Goal: Task Accomplishment & Management: Use online tool/utility

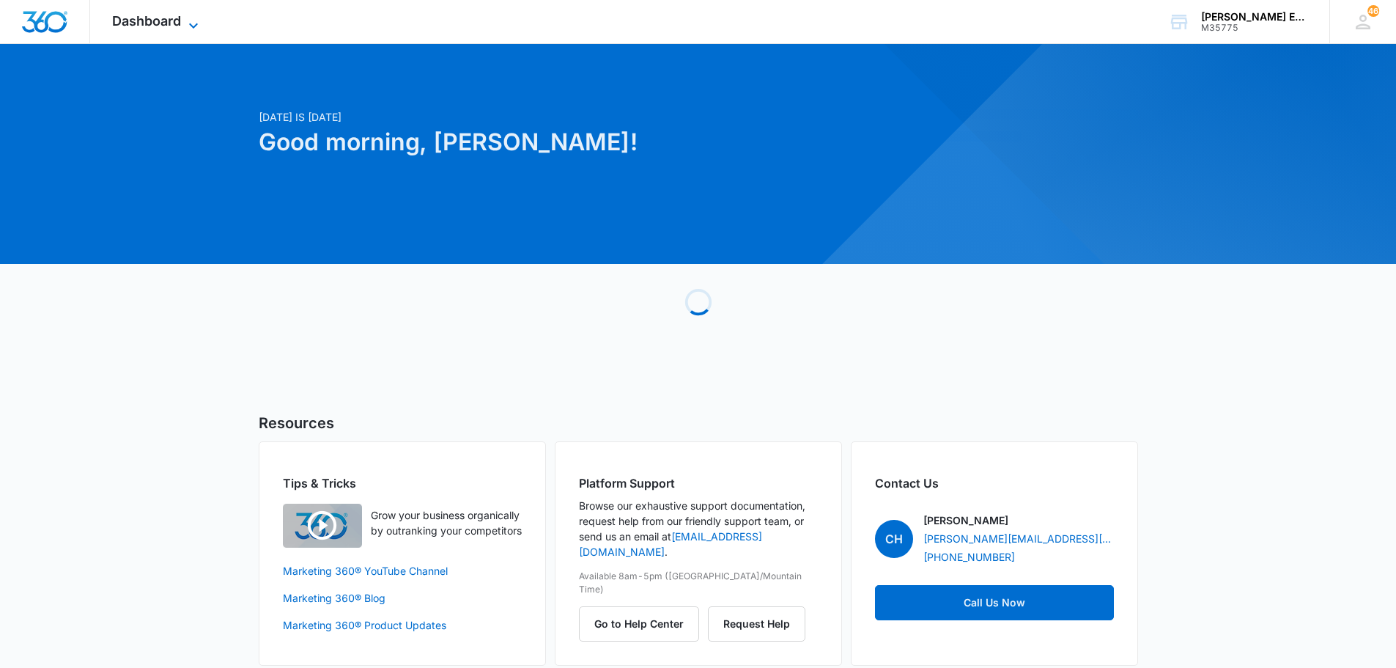
click at [189, 21] on icon at bounding box center [194, 26] width 18 height 18
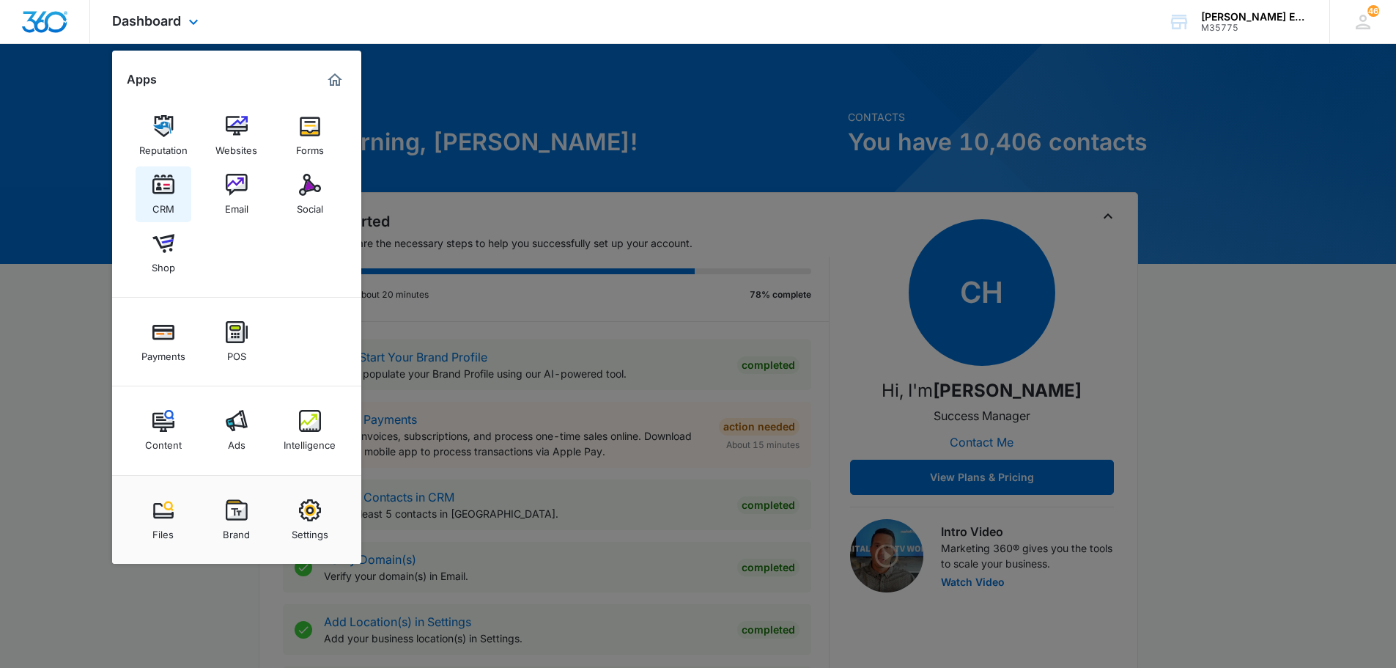
click at [154, 181] on img at bounding box center [163, 185] width 22 height 22
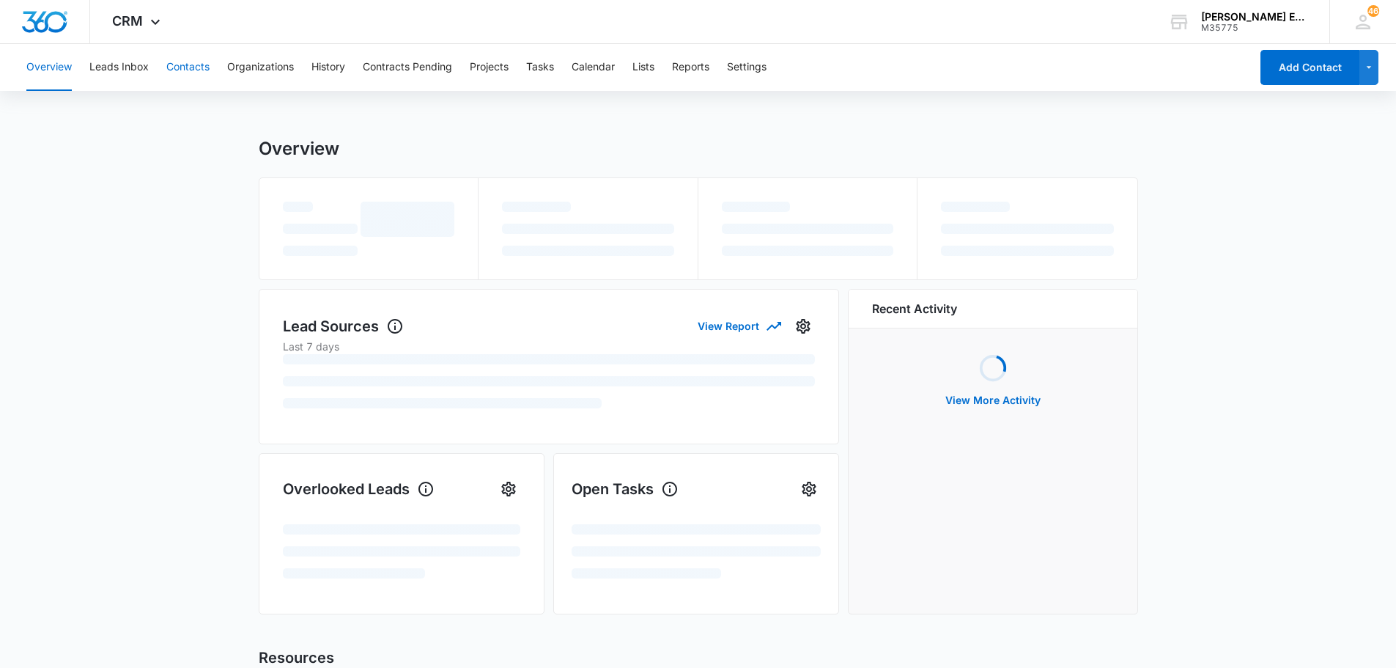
click at [174, 67] on button "Contacts" at bounding box center [187, 67] width 43 height 47
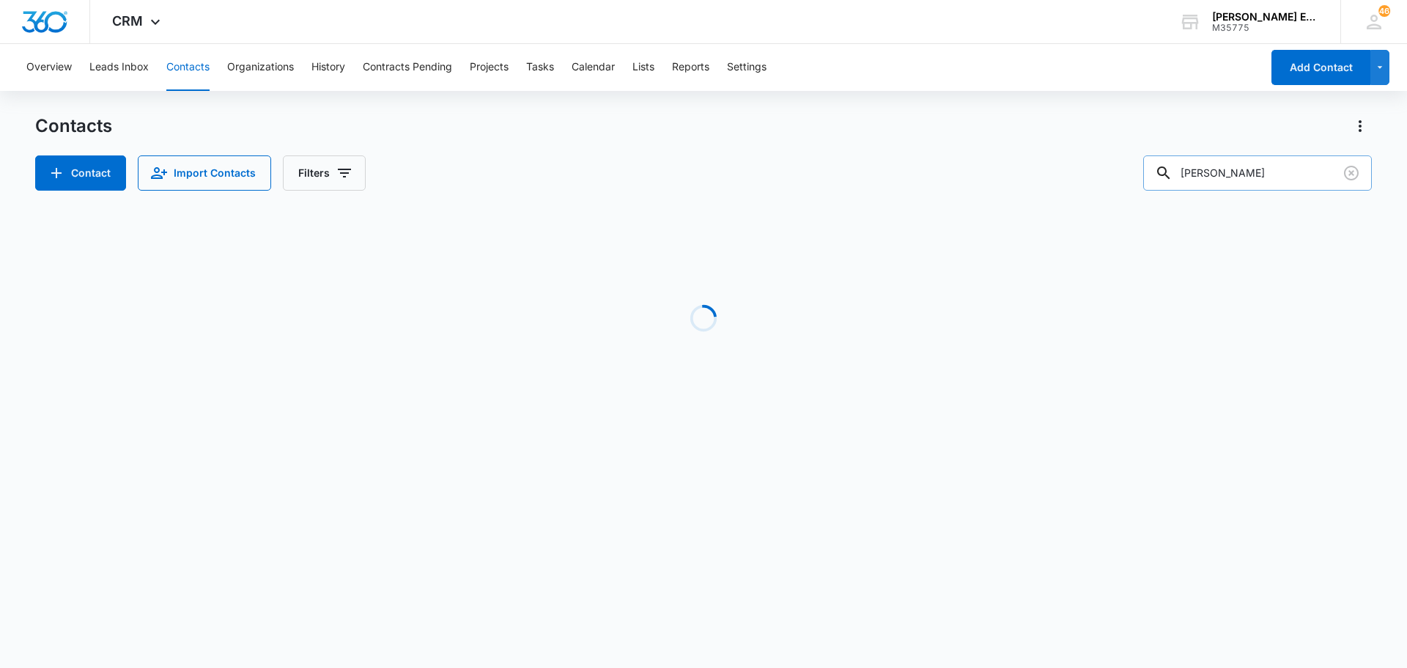
click at [1225, 170] on input "[PERSON_NAME]" at bounding box center [1257, 172] width 229 height 35
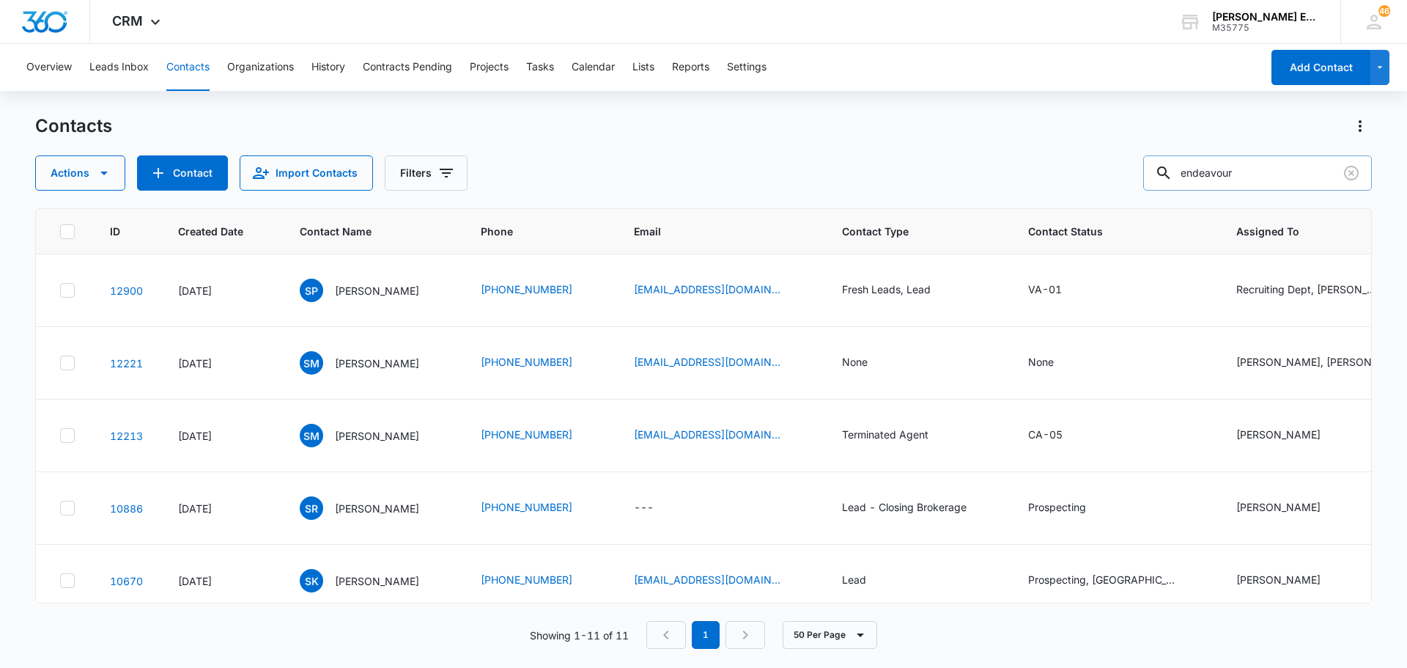
type input "endeavour"
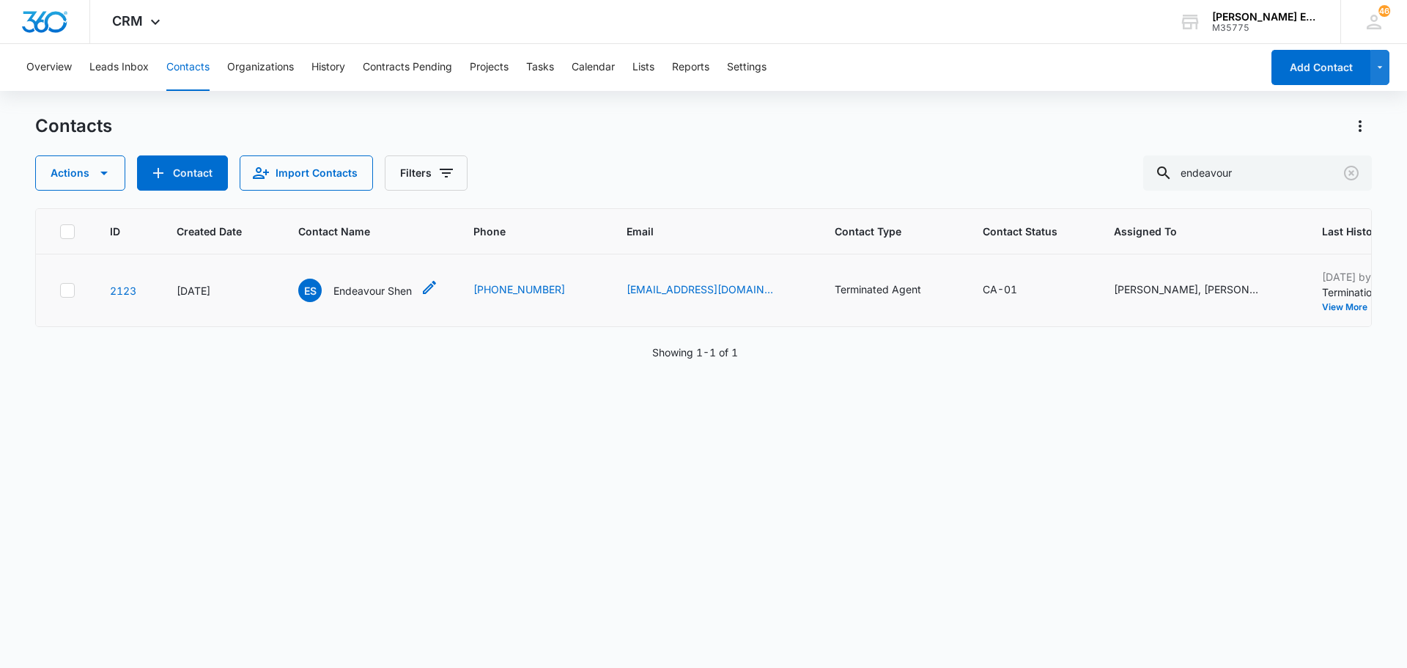
click at [369, 292] on p "Endeavour Shen" at bounding box center [372, 290] width 78 height 15
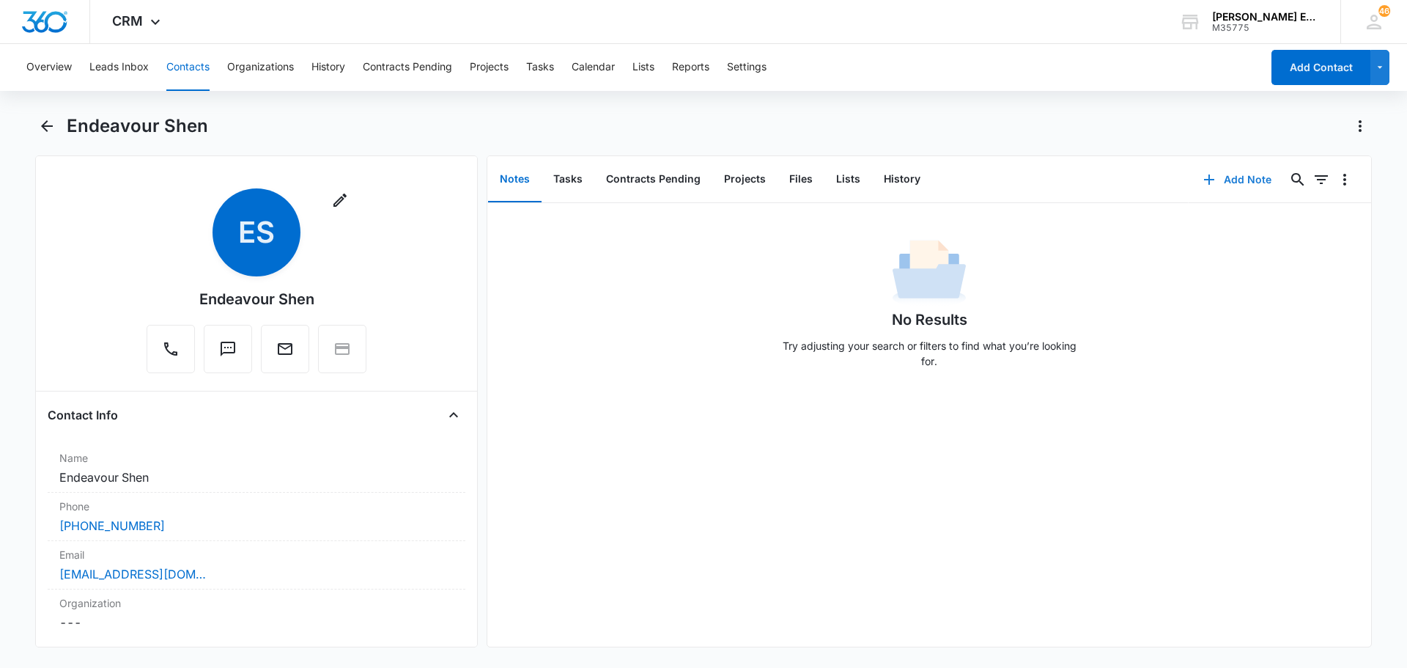
click at [1220, 179] on button "Add Note" at bounding box center [1237, 179] width 97 height 35
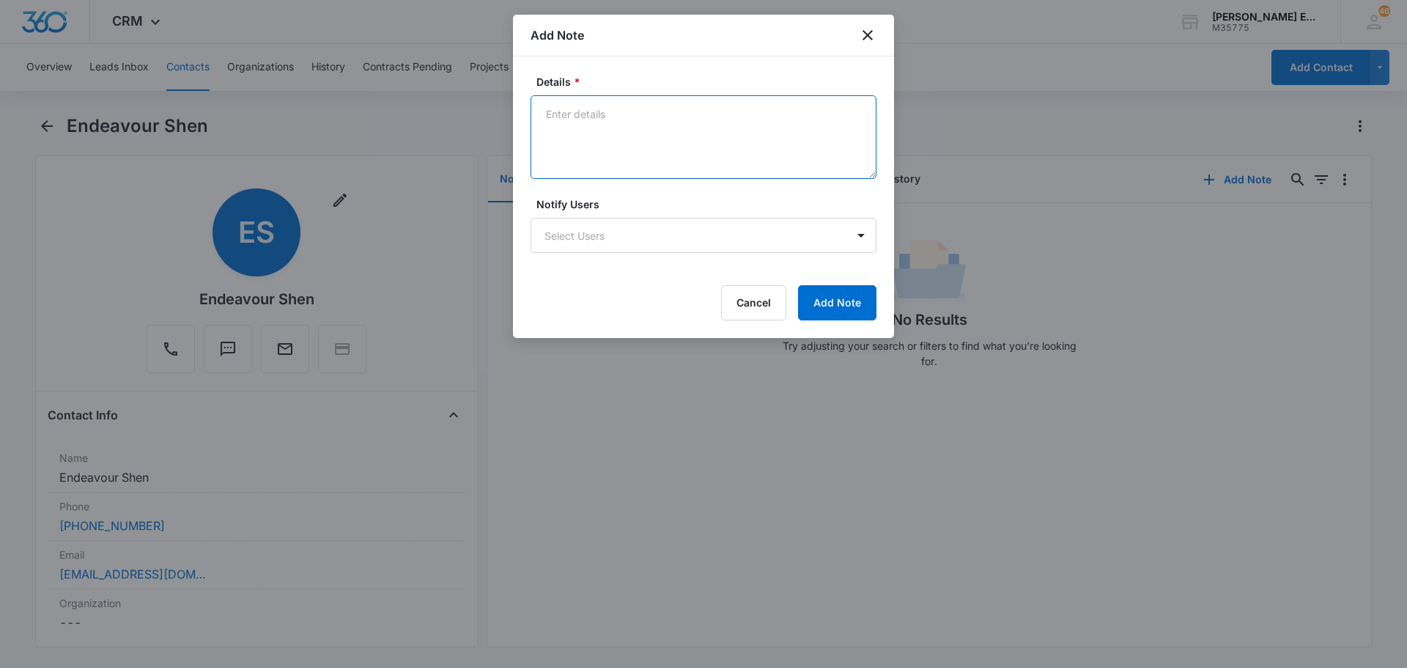
click at [651, 122] on textarea "Details *" at bounding box center [704, 137] width 346 height 84
type textarea "I"
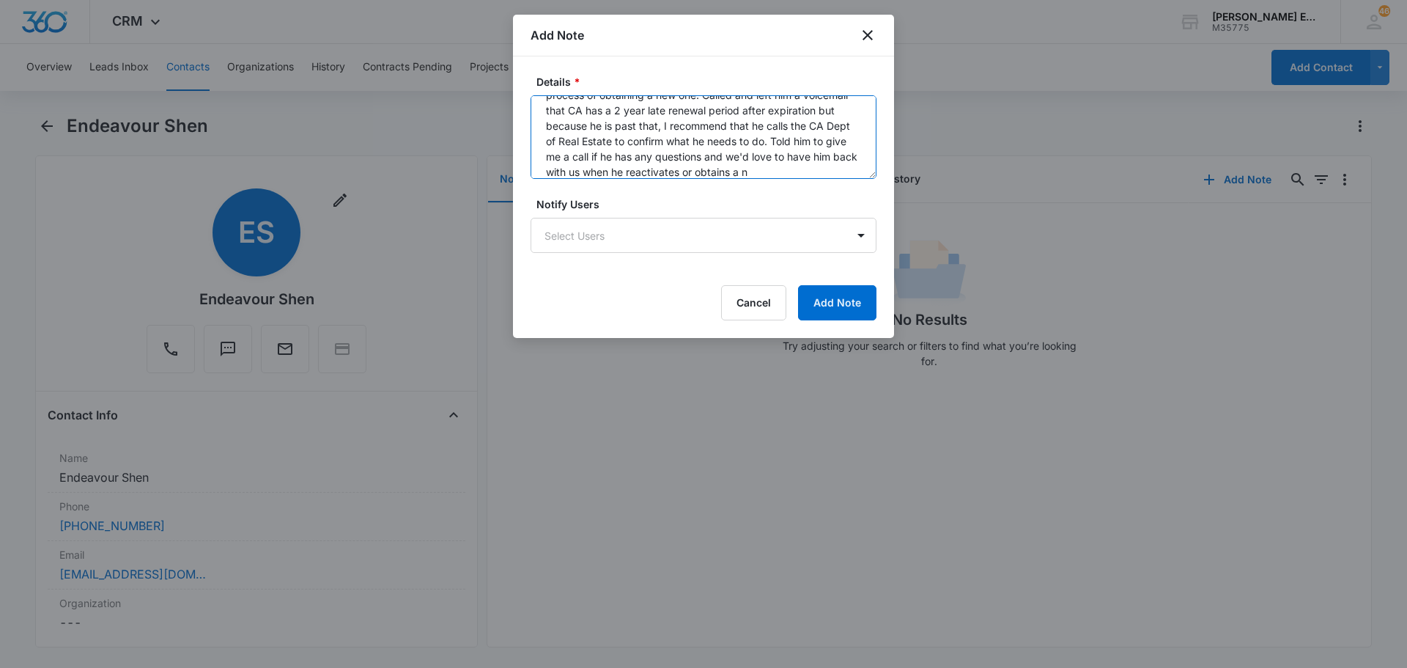
scroll to position [81, 0]
type textarea "Endeavour left me a voicemail stating that he used to be with us years ago and …"
click at [846, 231] on body "CRM Apps Reputation Websites Forms CRM Email Social Shop Payments POS Content A…" at bounding box center [703, 334] width 1407 height 668
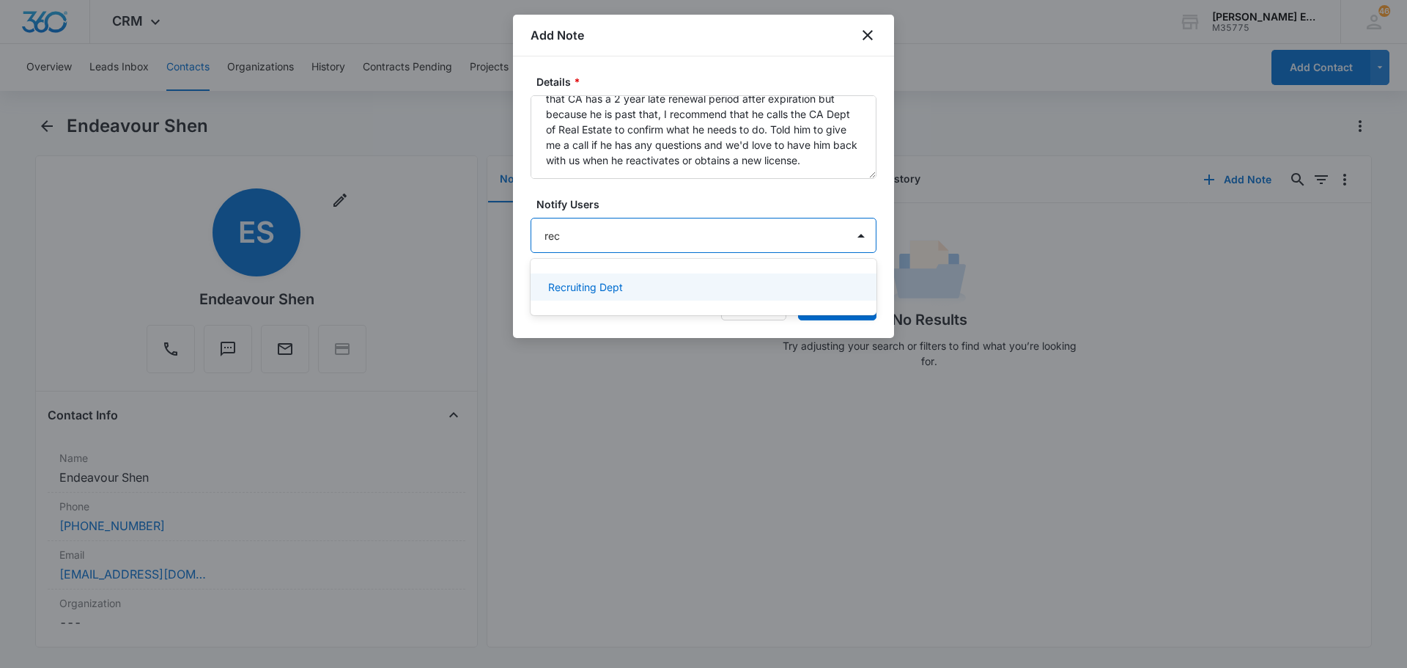
type input "recr"
click at [621, 280] on p "Recruiting Dept" at bounding box center [585, 286] width 75 height 15
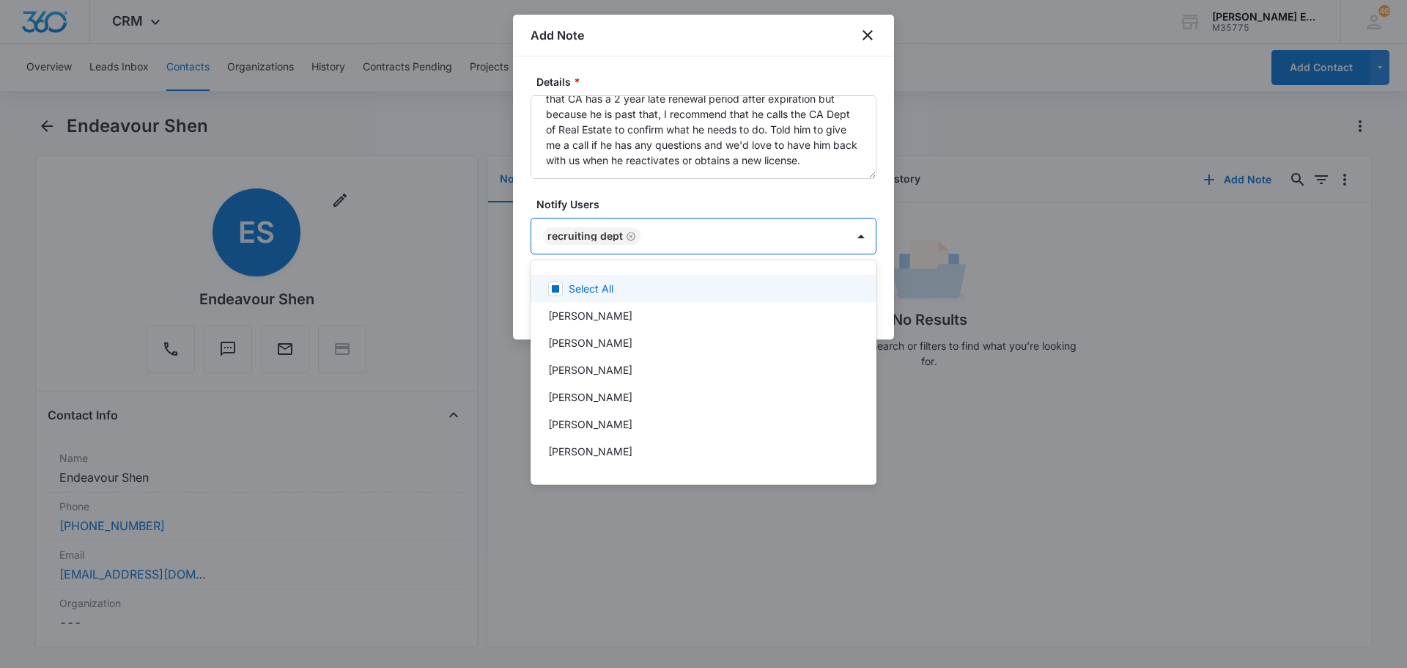
click at [709, 183] on div at bounding box center [703, 334] width 1407 height 668
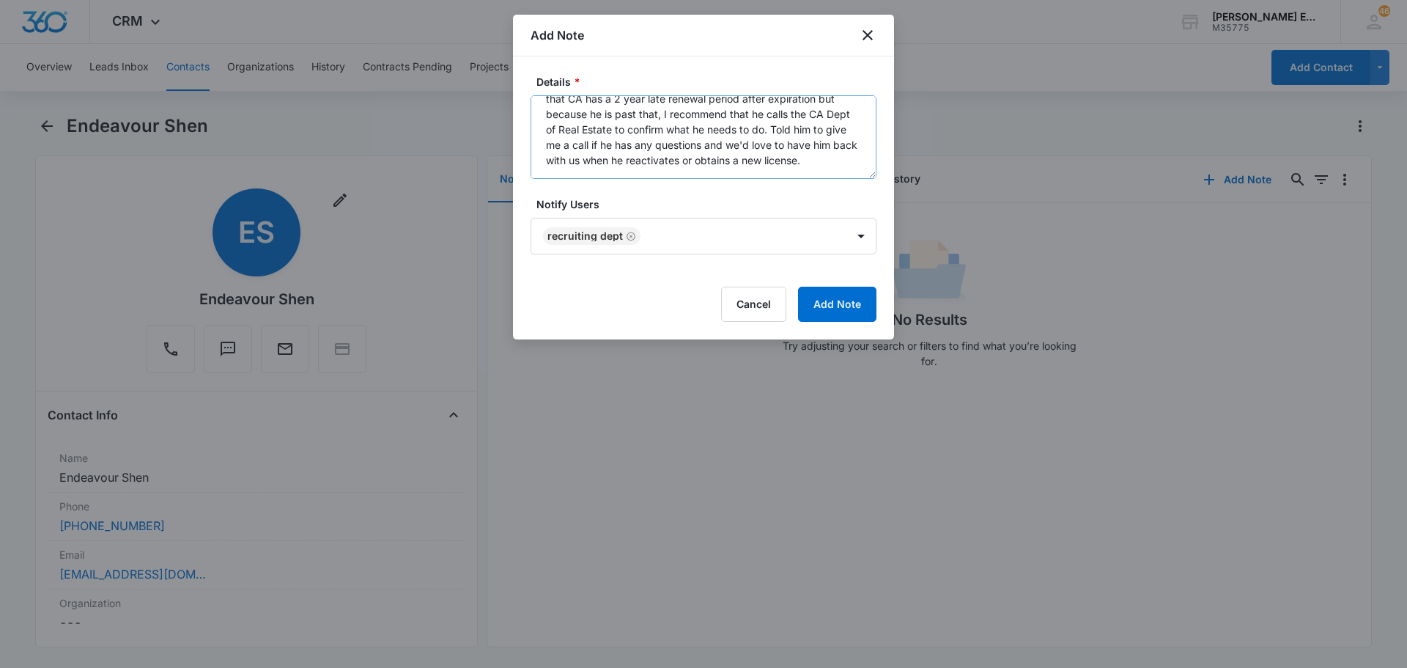
scroll to position [92, 0]
click at [843, 301] on button "Add Note" at bounding box center [837, 304] width 78 height 35
